Goal: Communication & Community: Participate in discussion

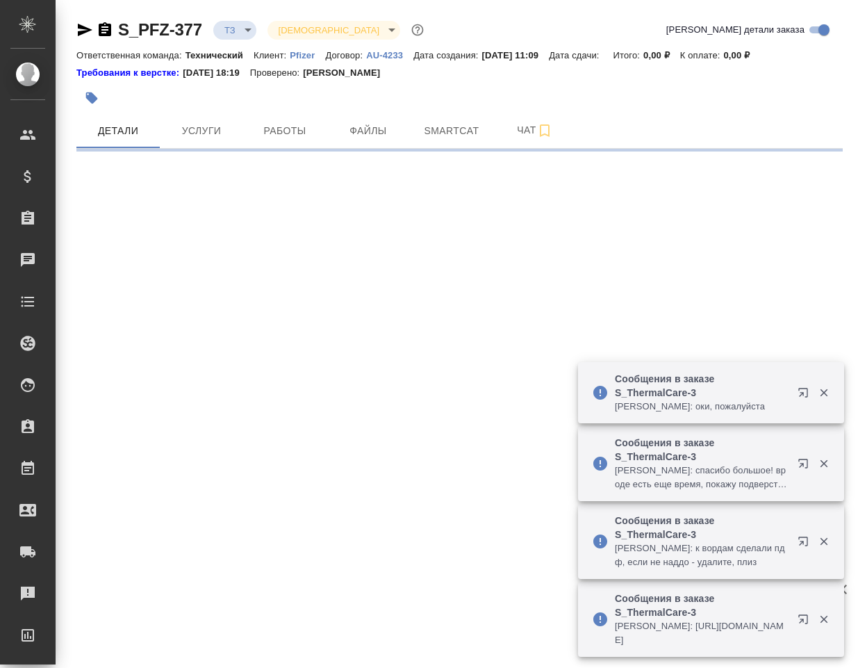
select select "RU"
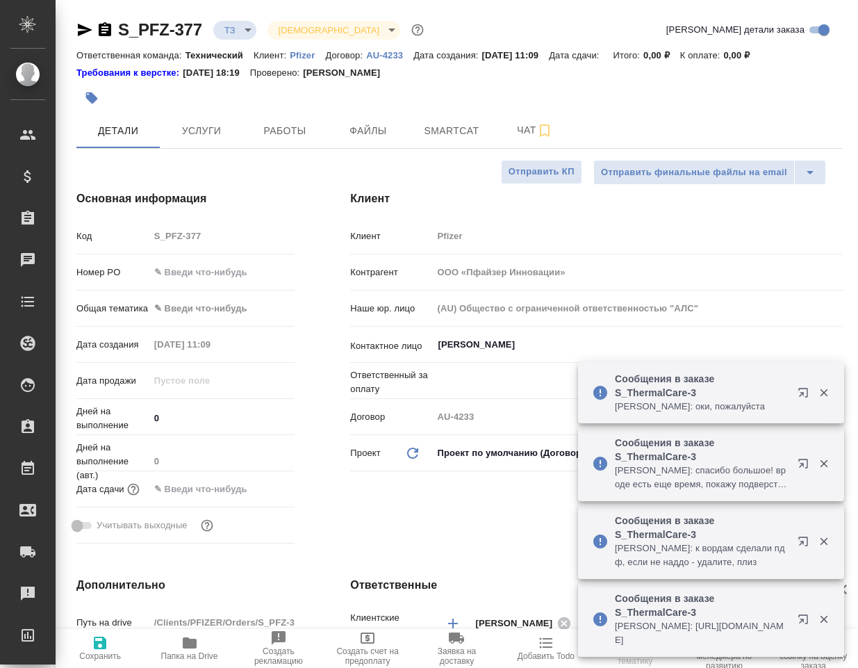
type textarea "x"
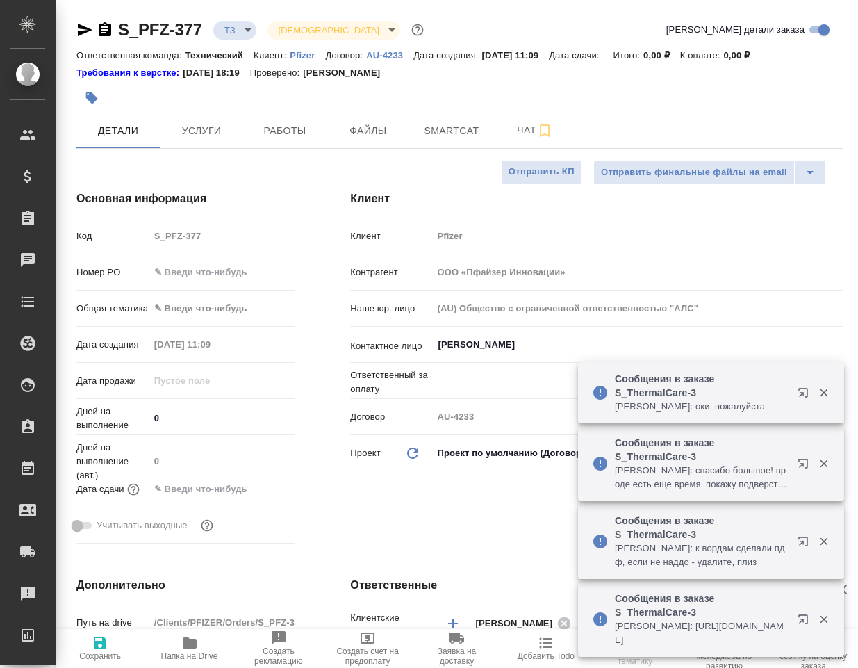
type textarea "x"
type input "Переверзева Анна a.pereverzeva"
click at [195, 651] on span "Папка на Drive" at bounding box center [189, 656] width 57 height 10
type textarea "x"
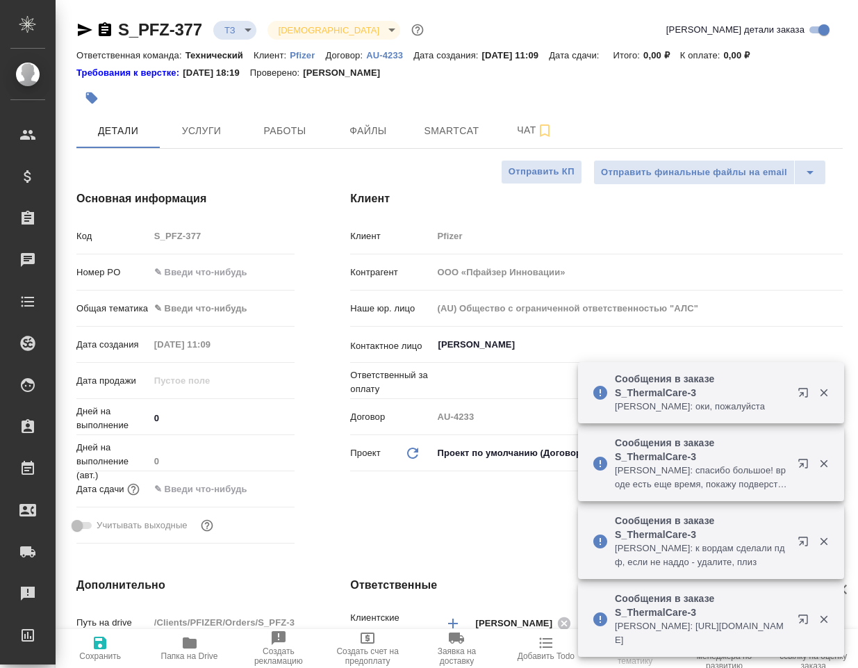
type textarea "x"
select select "RU"
type textarea "x"
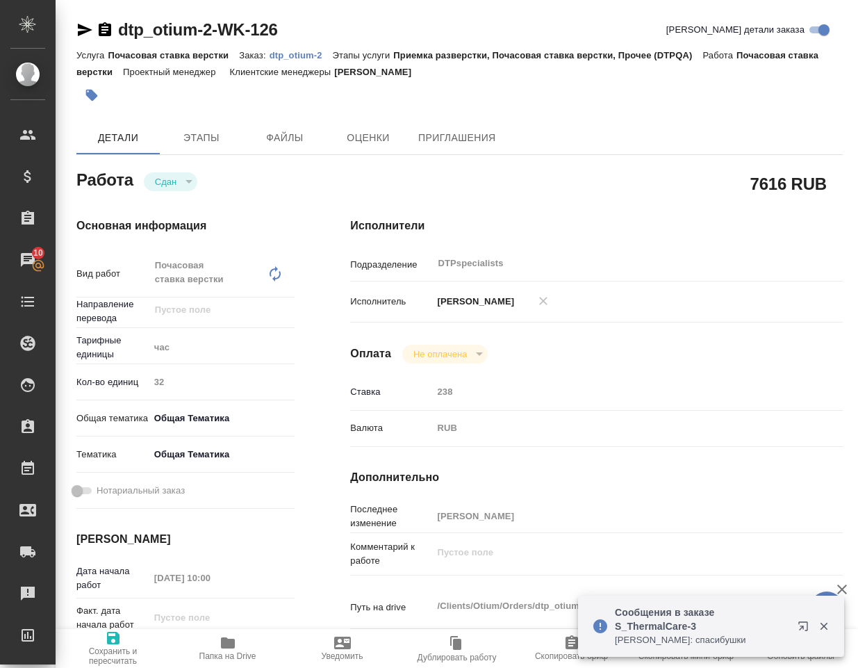
scroll to position [278, 0]
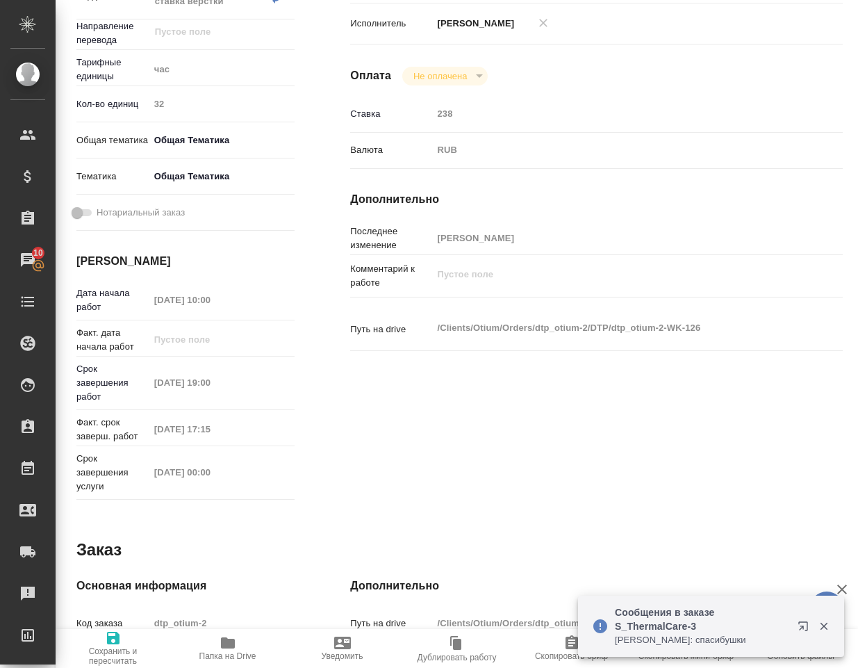
click at [689, 626] on p "Сообщения в заказе S_ThermalCare-3" at bounding box center [702, 619] width 174 height 28
click at [803, 626] on icon "button" at bounding box center [802, 625] width 9 height 9
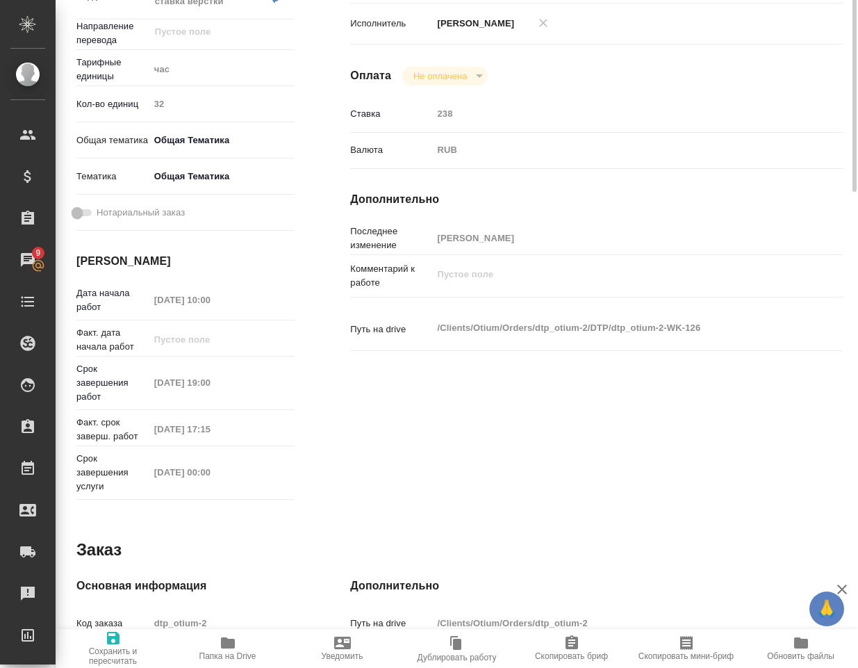
scroll to position [0, 0]
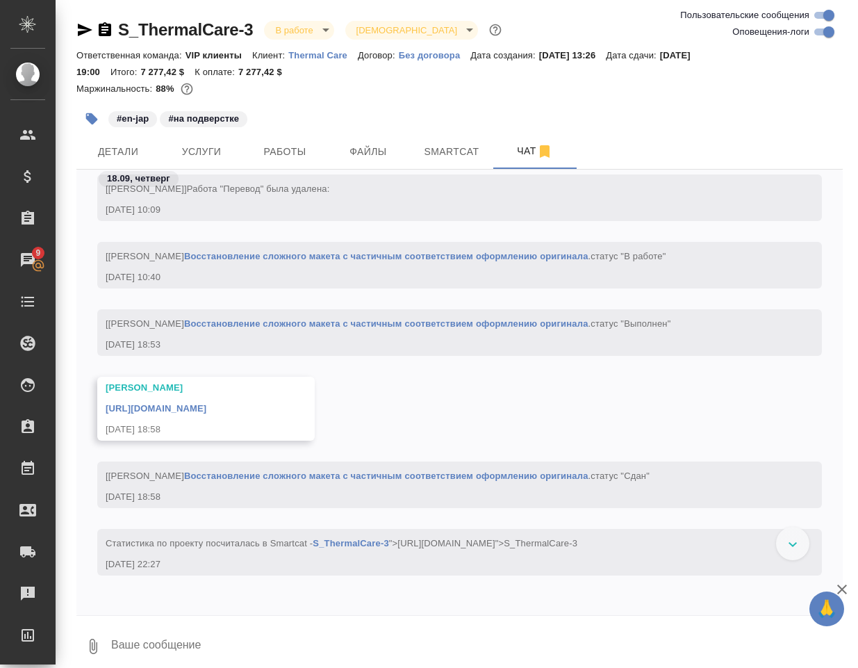
scroll to position [8987, 0]
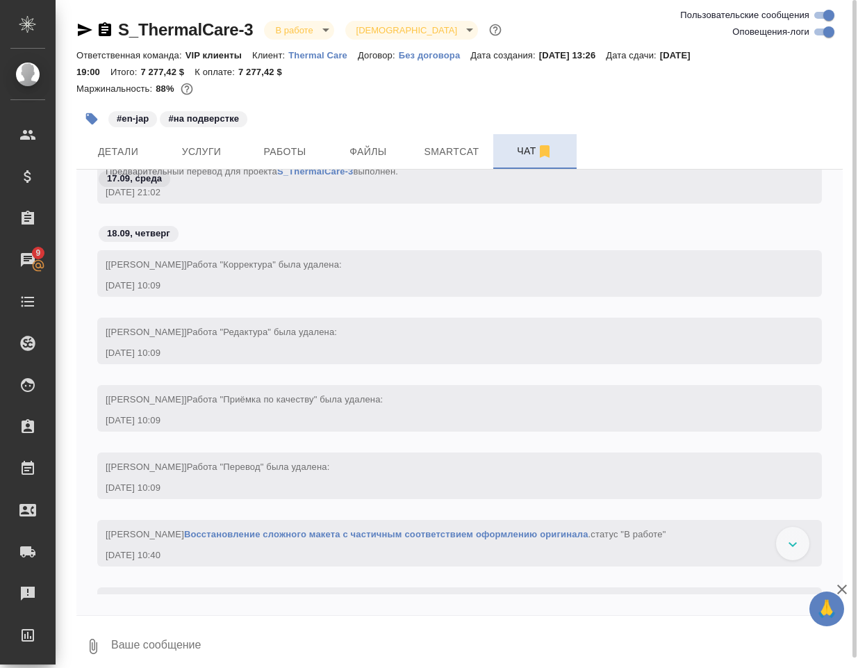
click at [544, 149] on icon "button" at bounding box center [545, 151] width 10 height 13
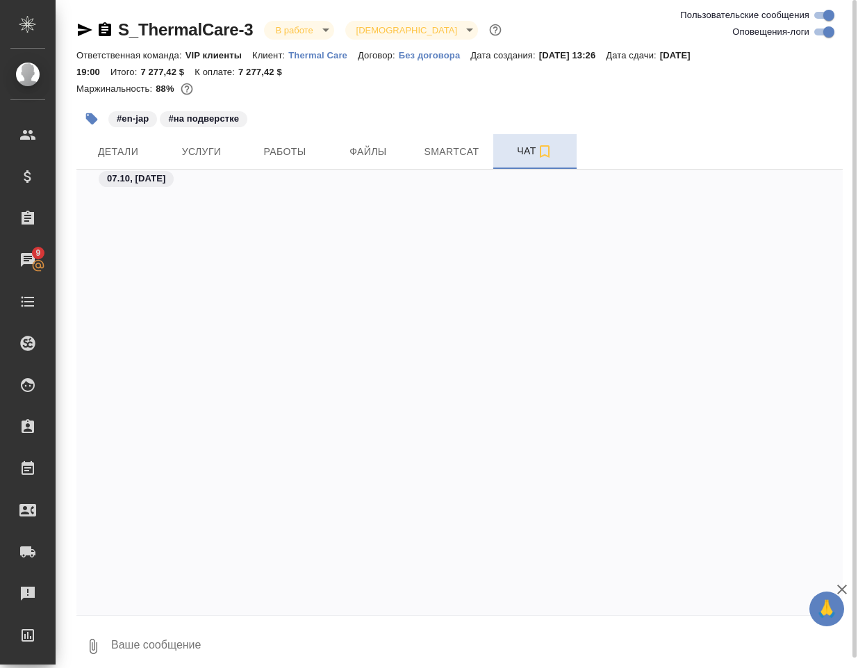
scroll to position [12023, 0]
